Goal: Navigation & Orientation: Find specific page/section

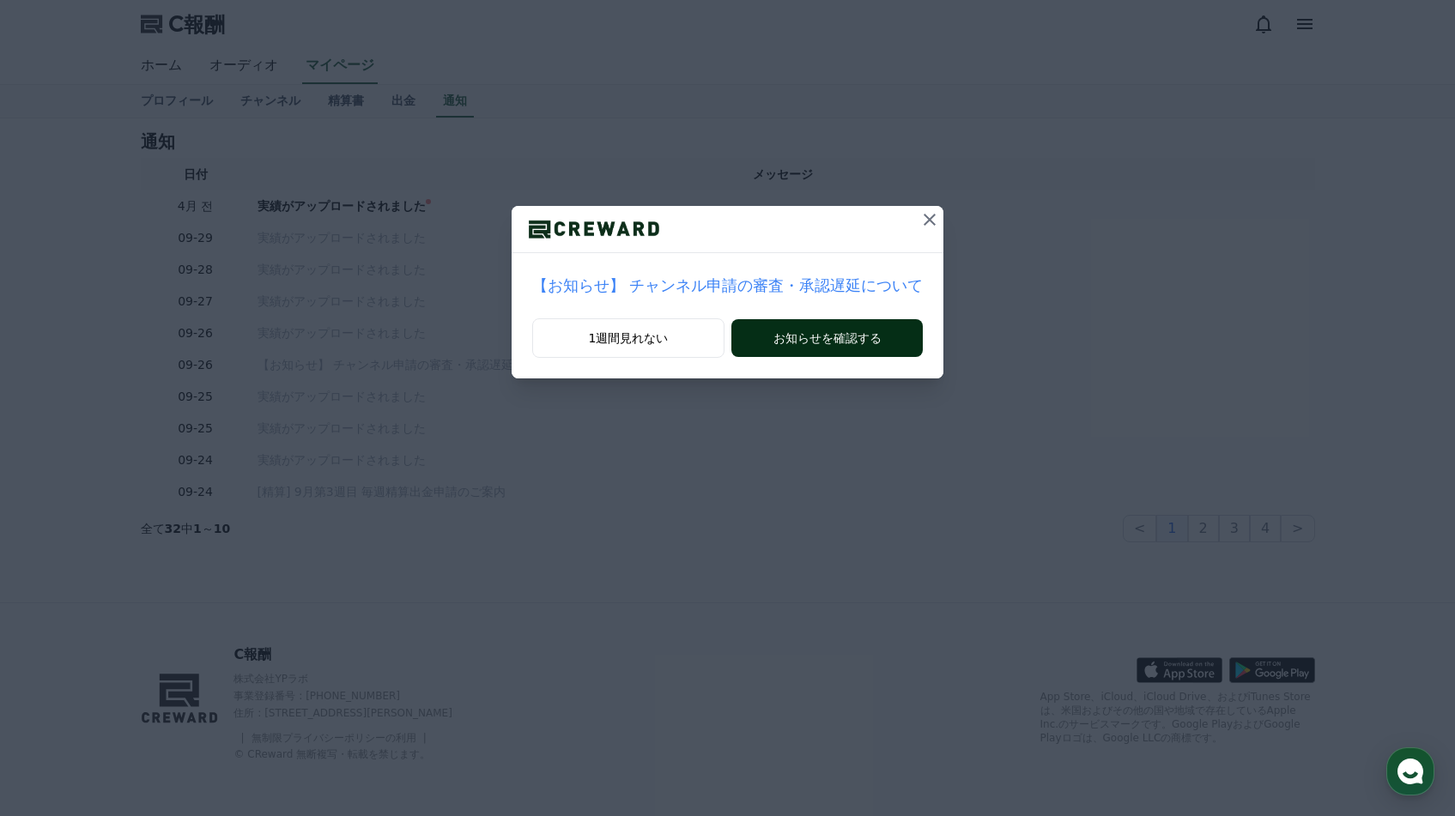
click at [824, 349] on button "お知らせを確認する" at bounding box center [826, 338] width 191 height 38
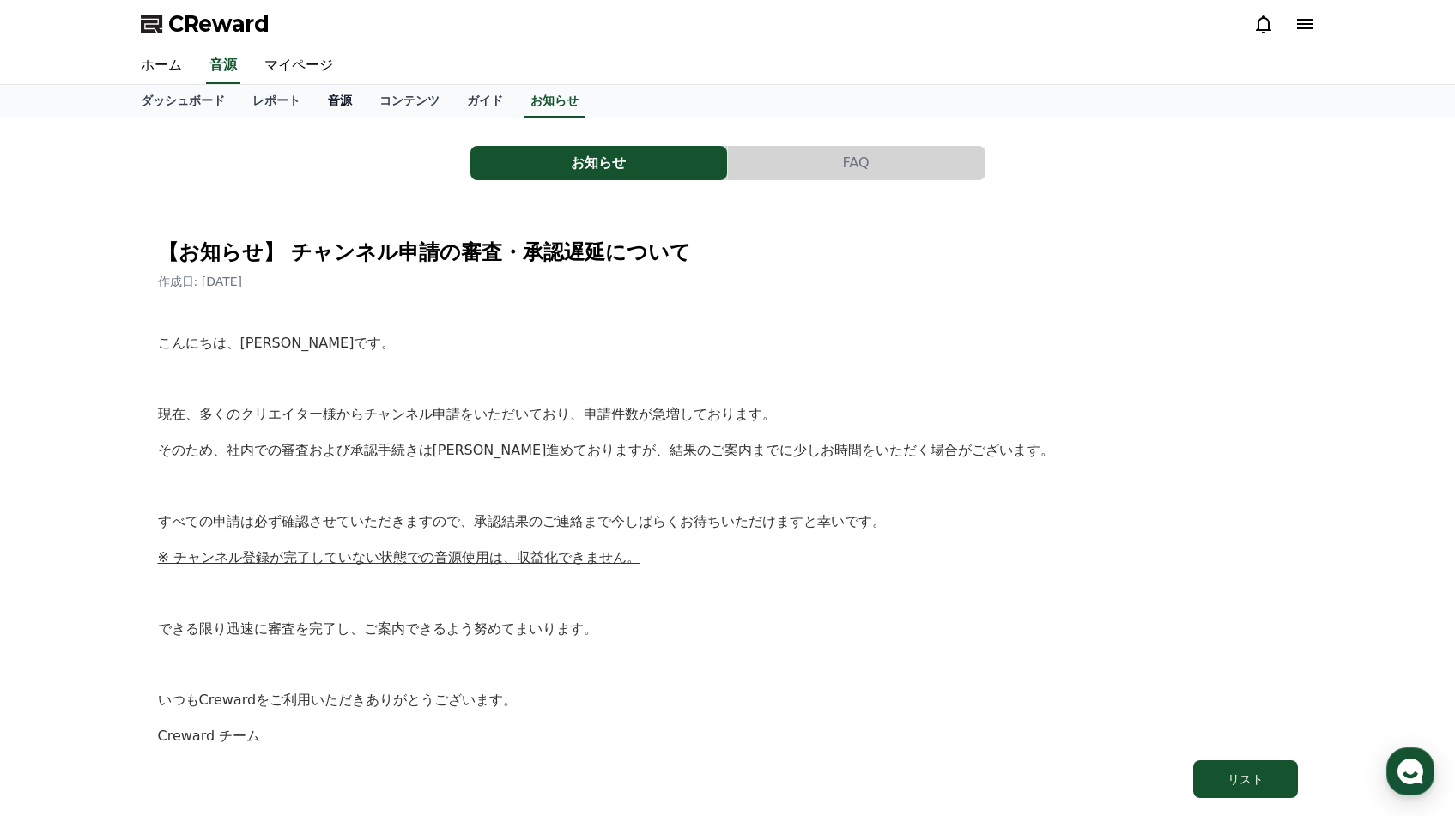
click at [355, 104] on link "音源" at bounding box center [340, 101] width 52 height 33
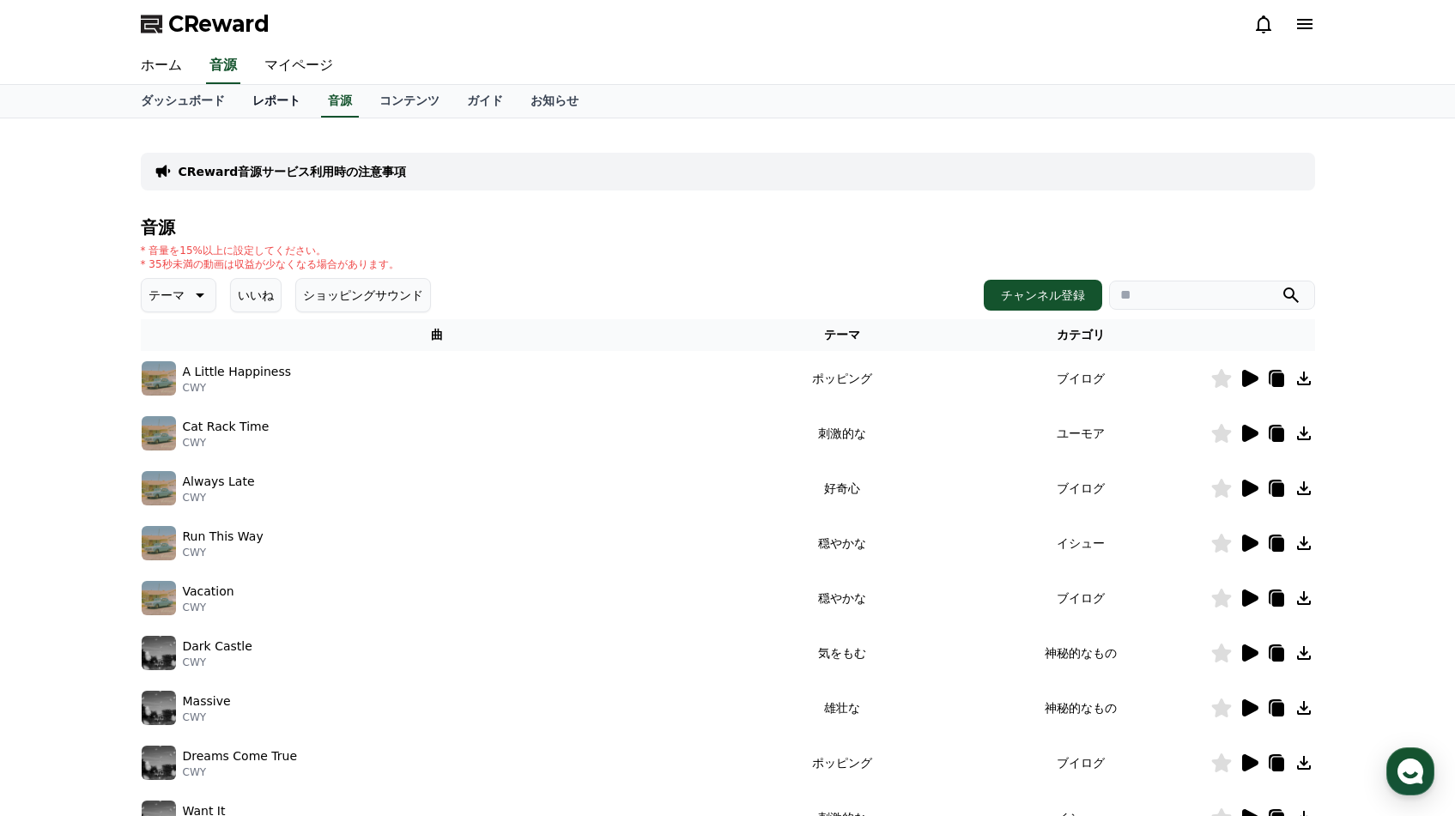
click at [261, 98] on link "レポート" at bounding box center [277, 101] width 76 height 33
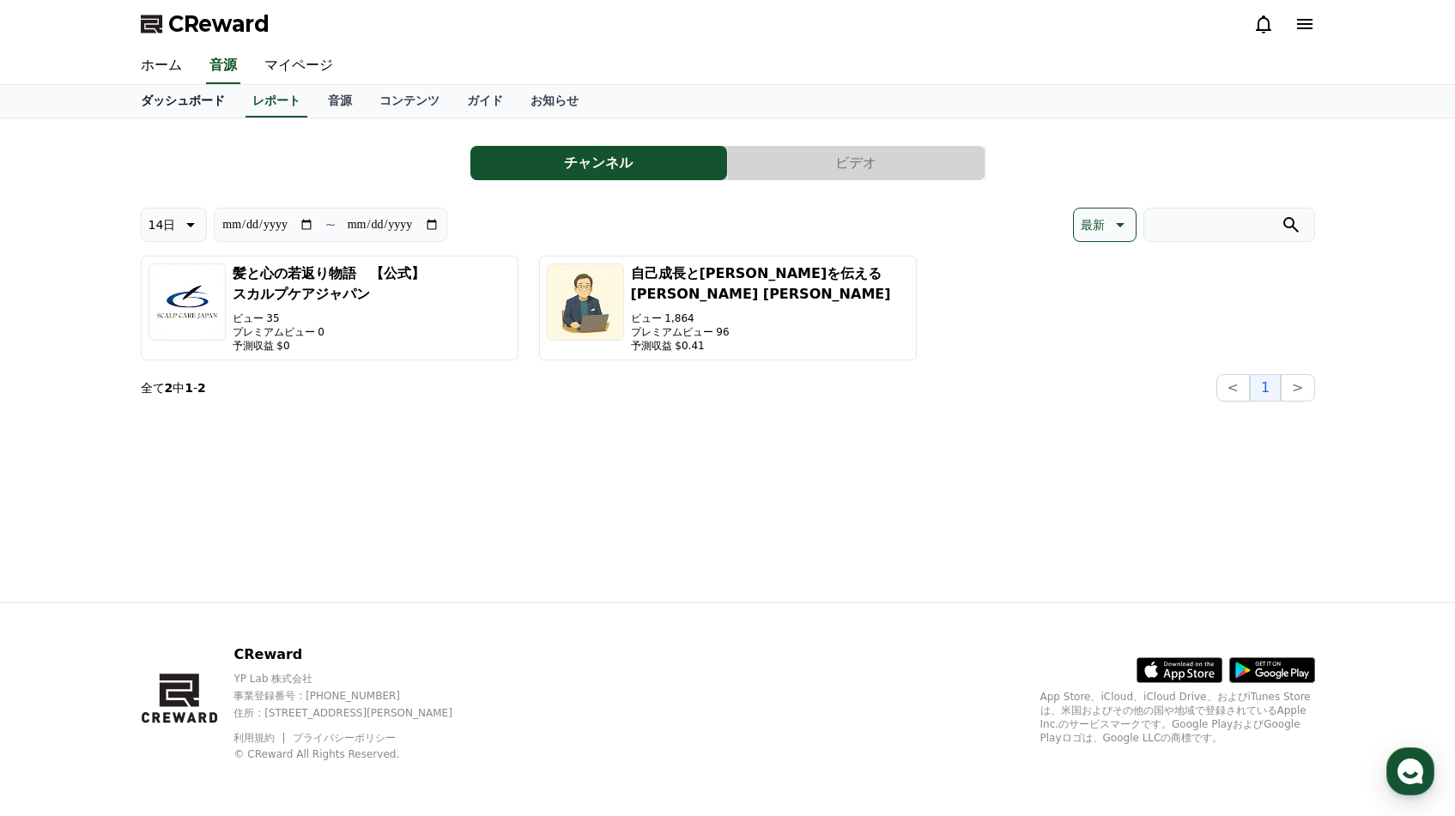
click at [187, 102] on link "ダッシュボード" at bounding box center [183, 101] width 112 height 33
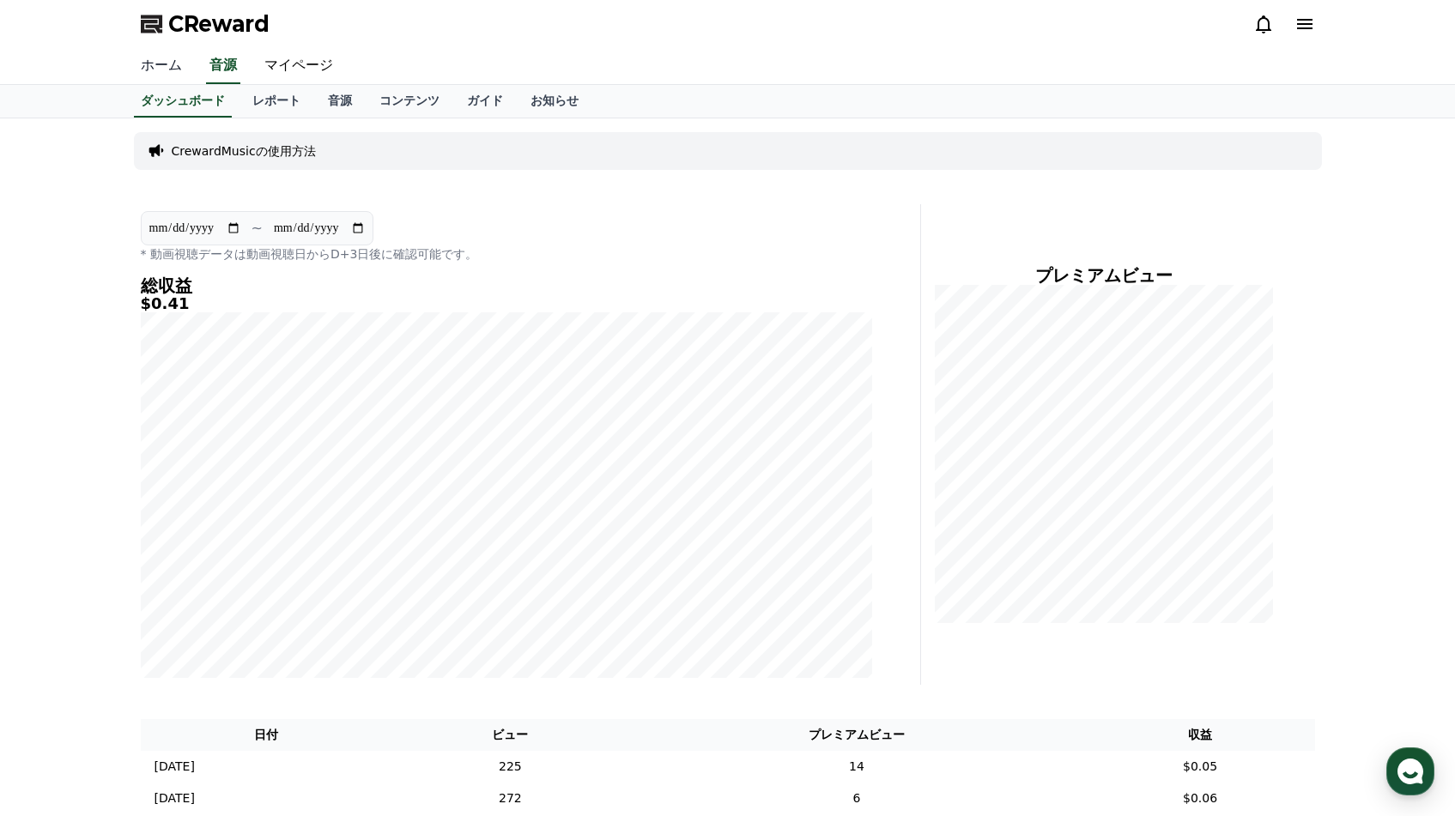
click at [164, 74] on link "ホーム" at bounding box center [161, 66] width 69 height 36
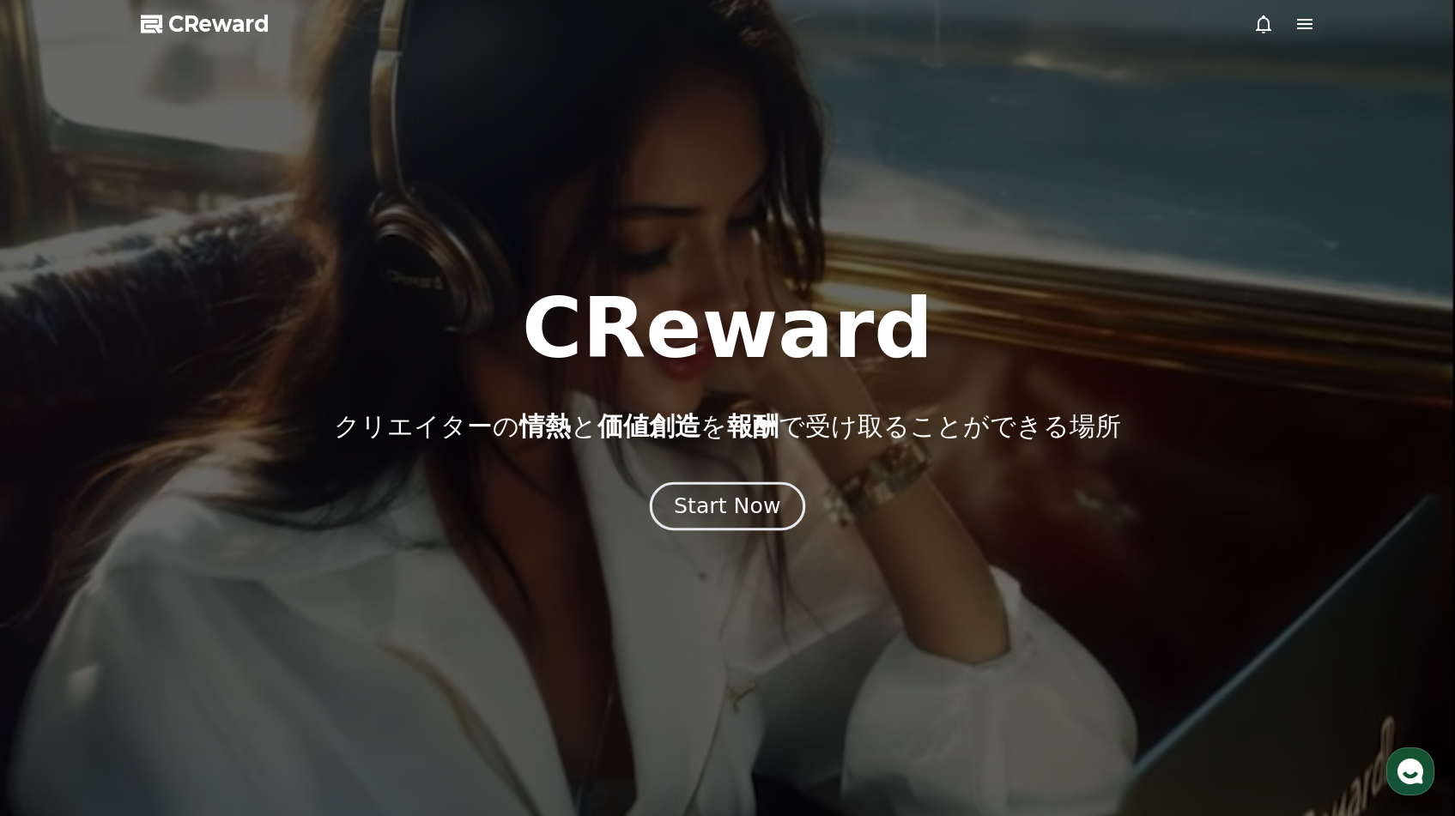
click at [732, 497] on div "Start Now" at bounding box center [727, 506] width 106 height 29
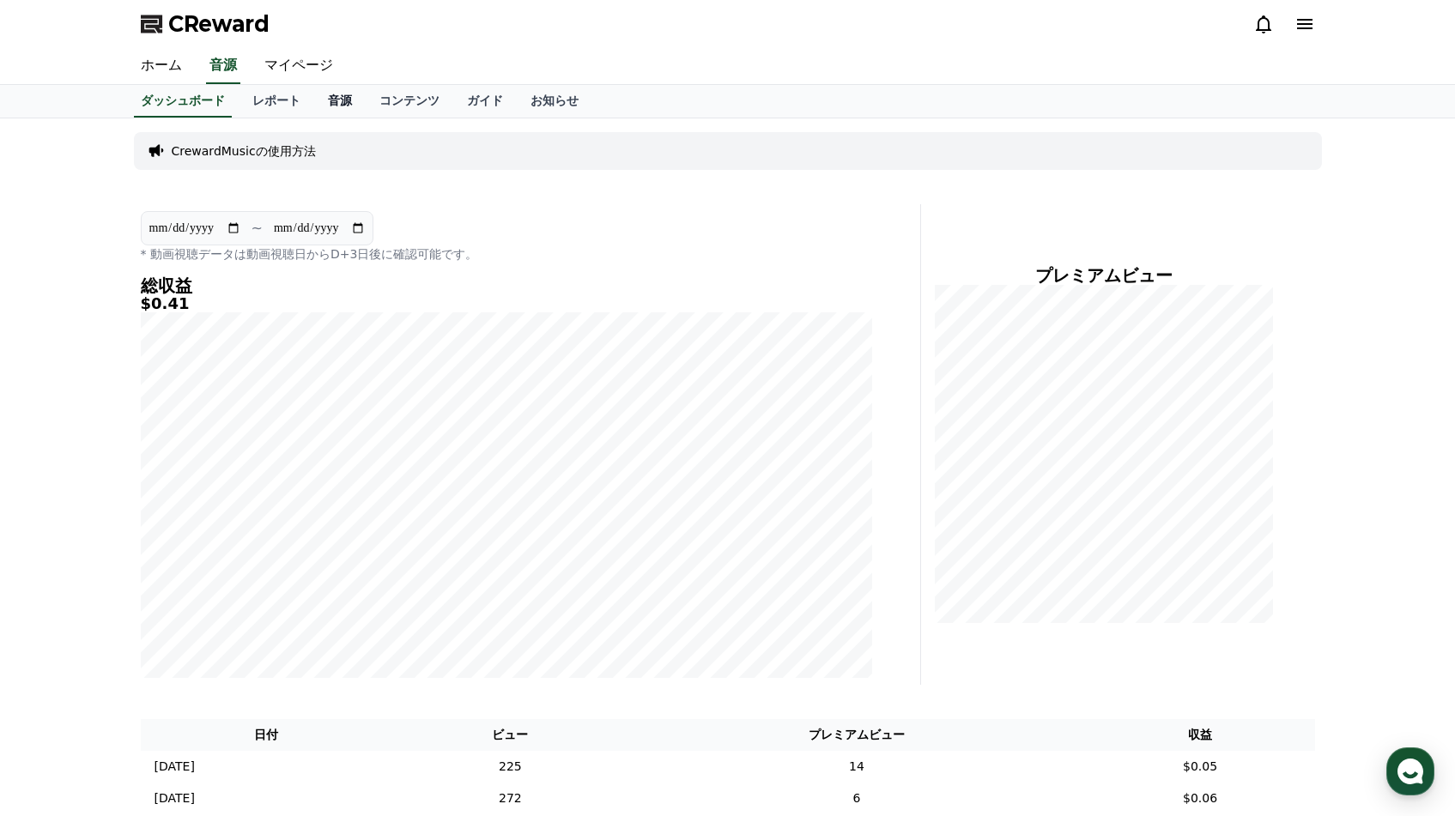
click at [350, 106] on link "音源" at bounding box center [340, 101] width 52 height 33
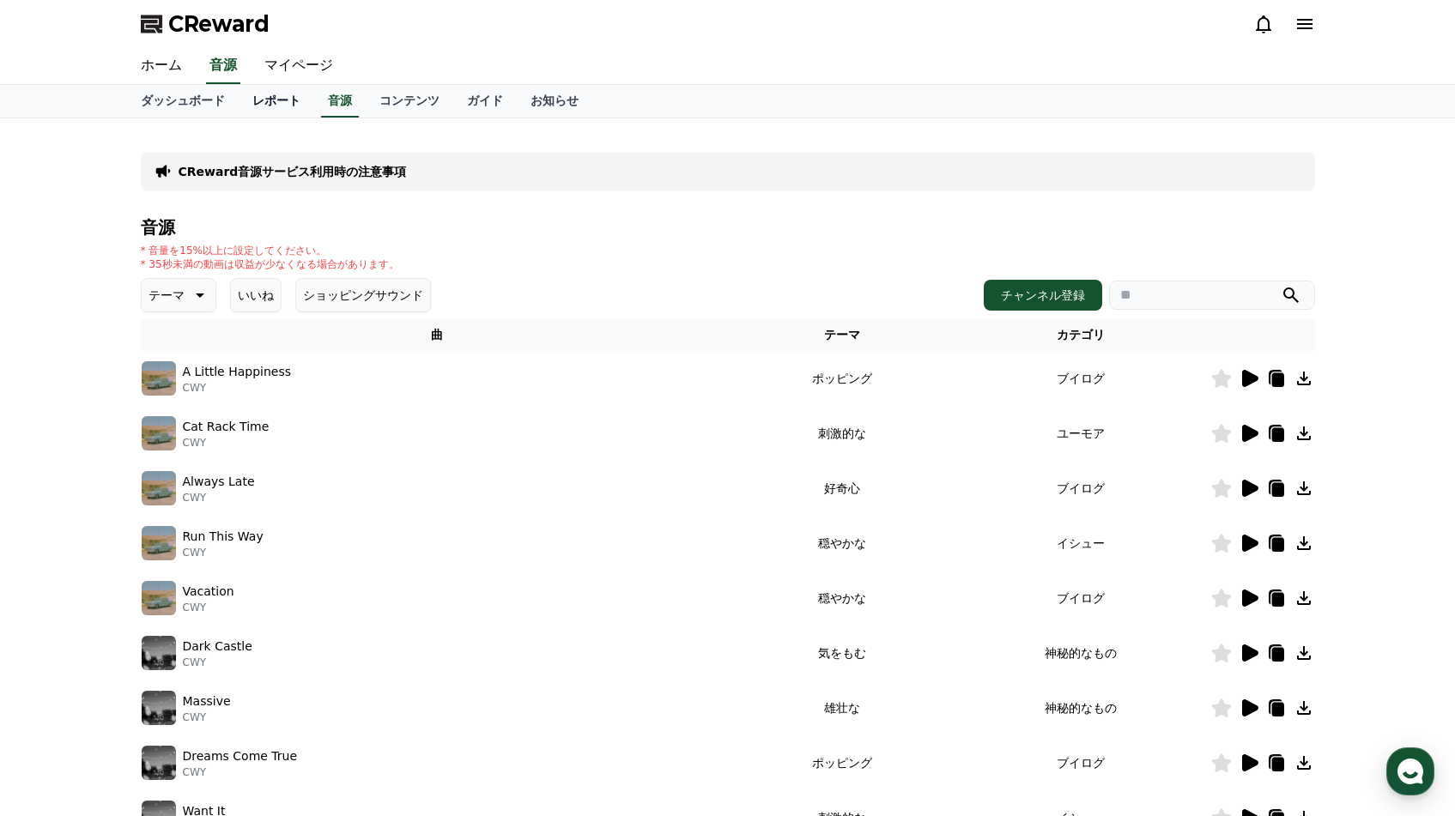
click at [285, 101] on link "レポート" at bounding box center [277, 101] width 76 height 33
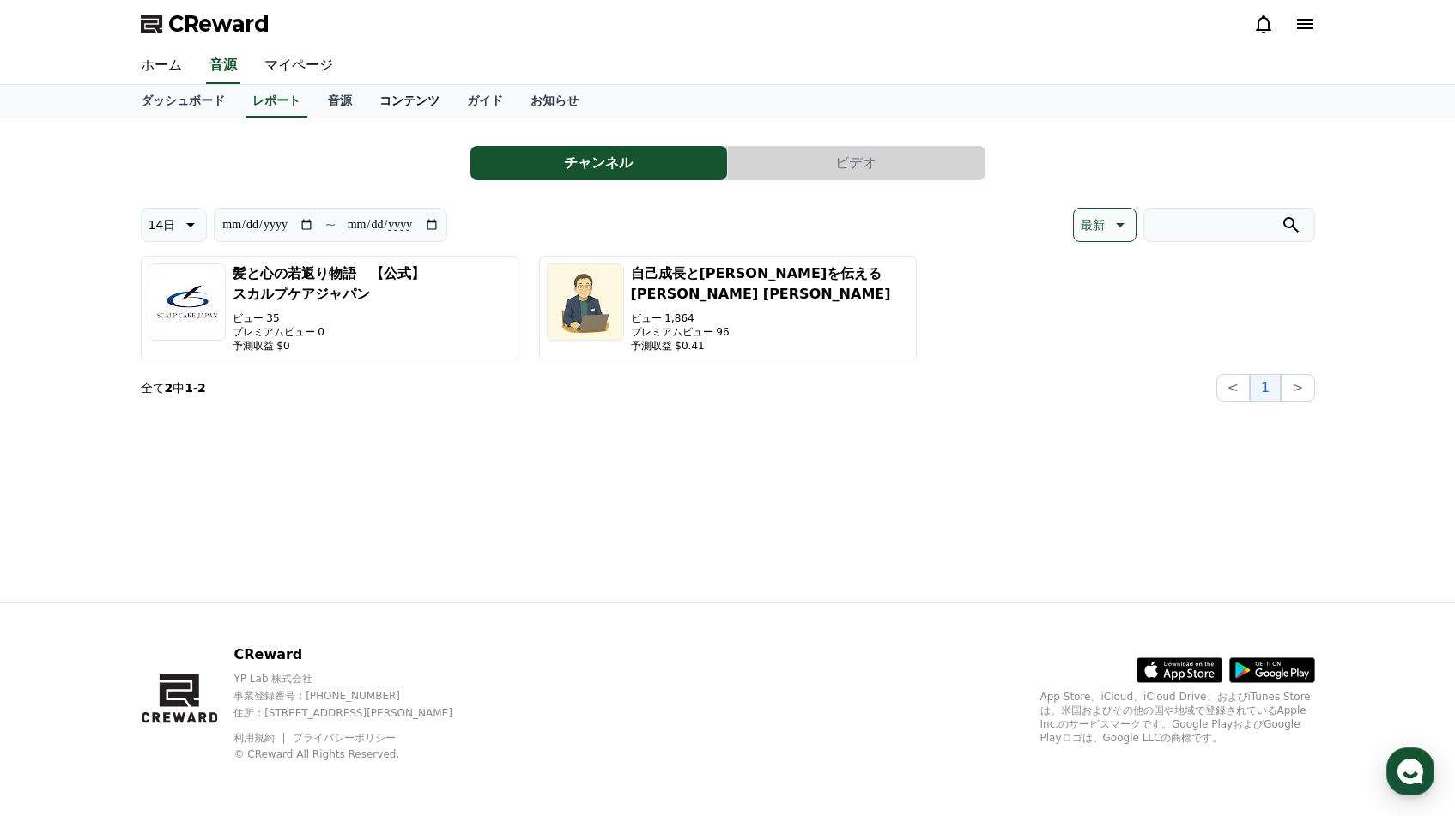
click at [415, 102] on link "コンテンツ" at bounding box center [410, 101] width 88 height 33
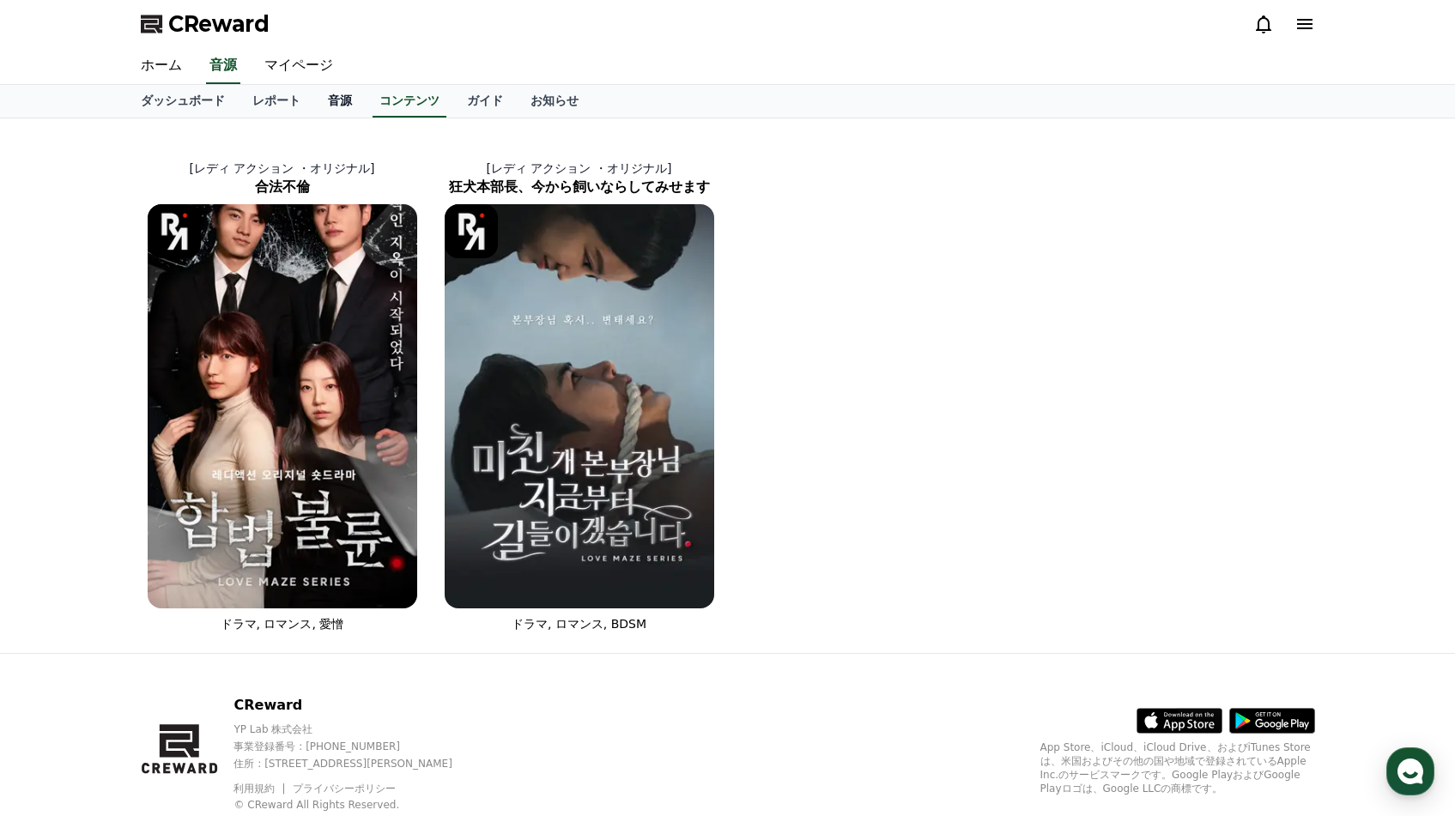
click at [346, 97] on link "音源" at bounding box center [340, 101] width 52 height 33
